Goal: Task Accomplishment & Management: Manage account settings

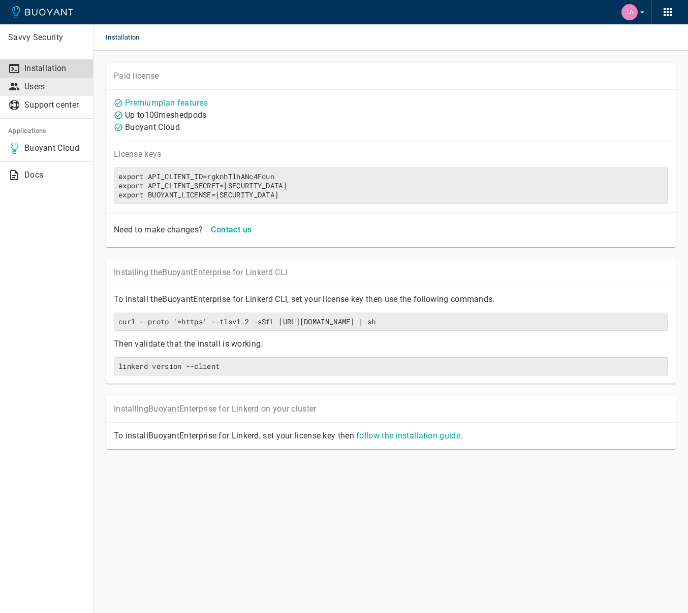
click at [40, 84] on p "Users" at bounding box center [54, 87] width 60 height 10
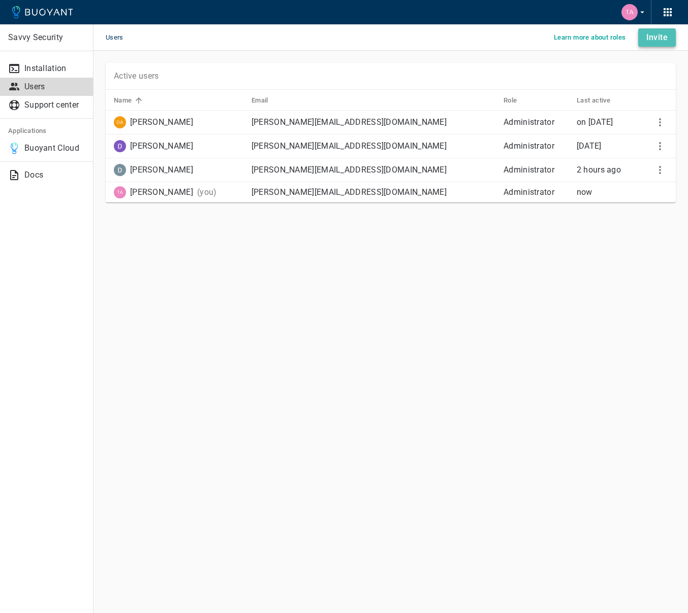
click at [647, 42] on h4 "Invite" at bounding box center [656, 37] width 21 height 10
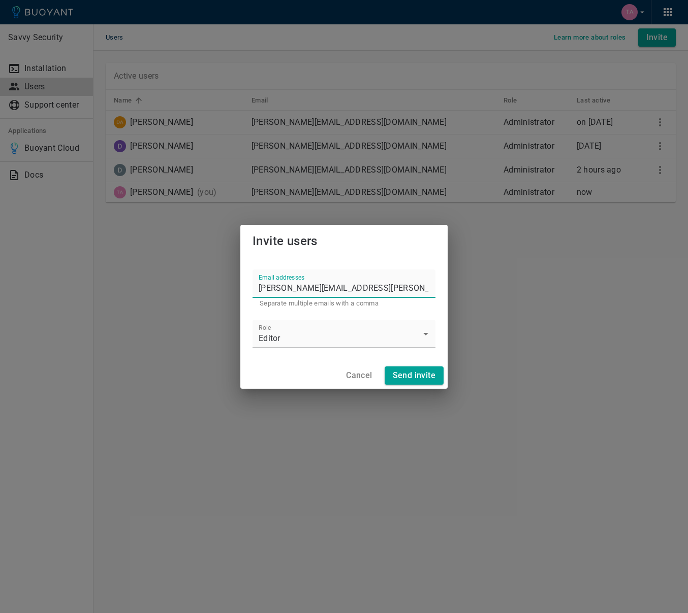
type input "[PERSON_NAME][EMAIL_ADDRESS][PERSON_NAME][DOMAIN_NAME]"
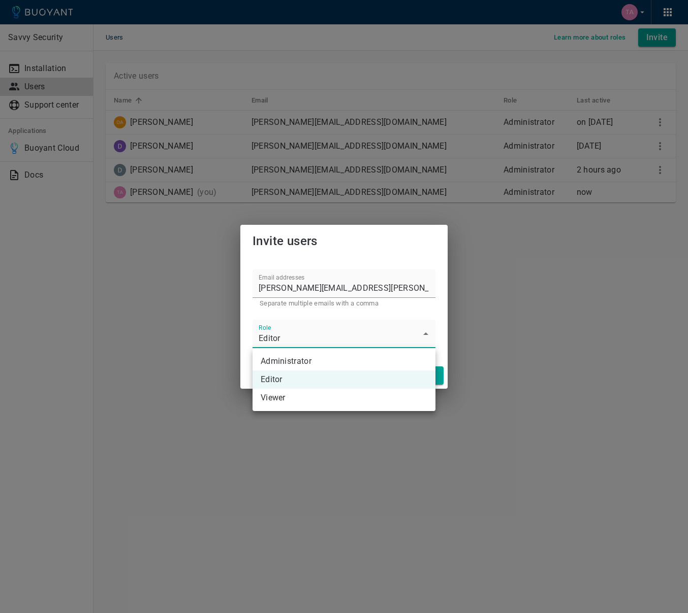
click at [313, 342] on body "Savvy Security Installation Users Support center Applications Buoyant Cloud Doc…" at bounding box center [344, 306] width 688 height 613
click at [304, 364] on li "Administrator" at bounding box center [343, 361] width 183 height 18
type input "Administrator"
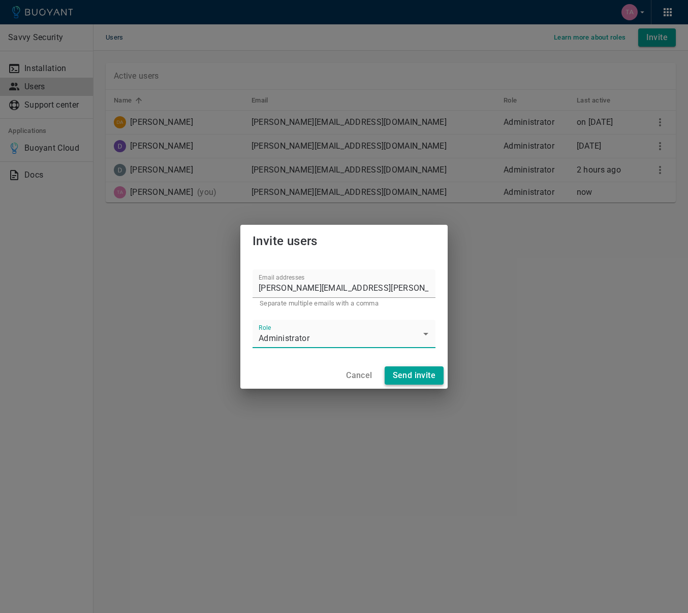
click at [437, 378] on button "Send invite" at bounding box center [413, 376] width 59 height 18
